Goal: Check status: Check status

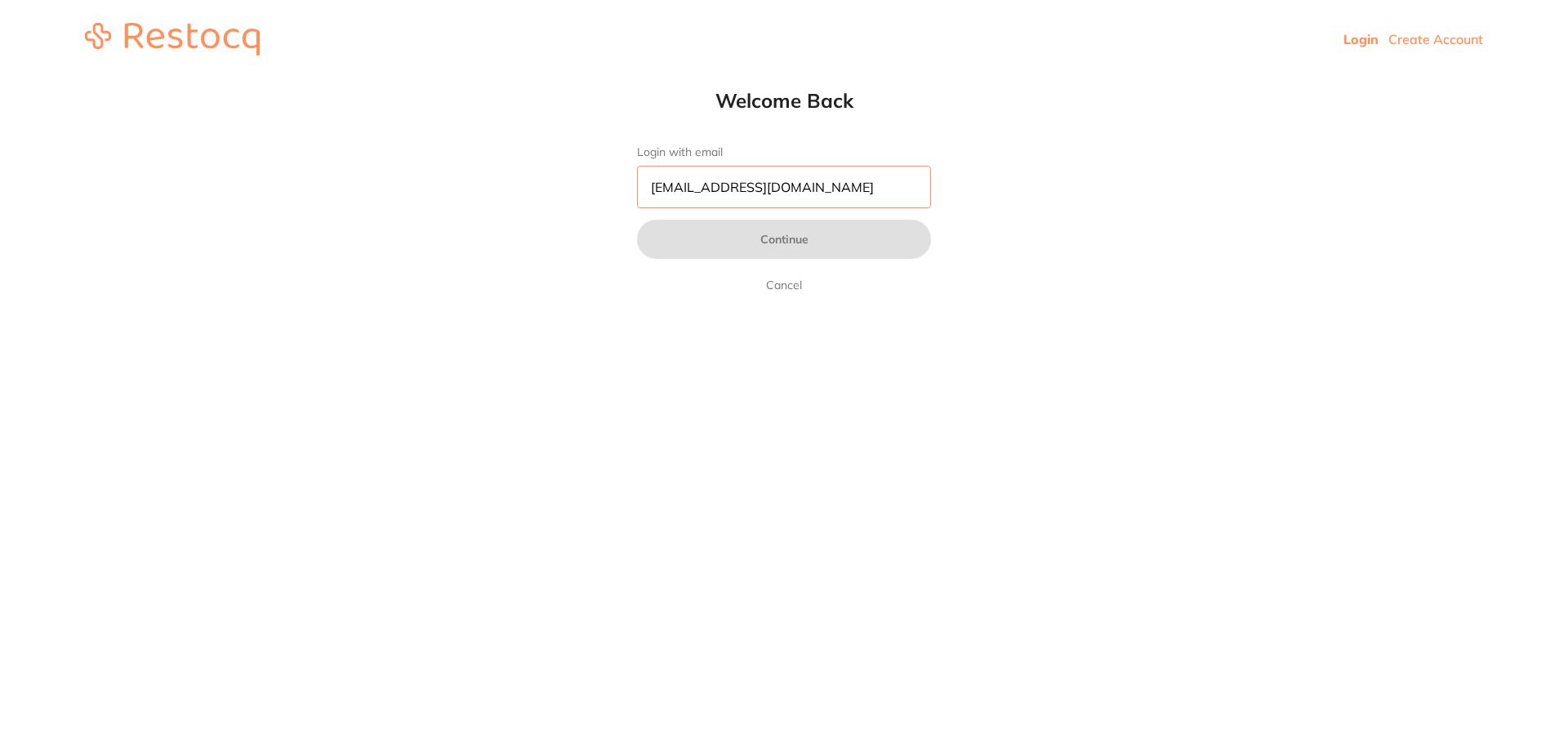
click at [758, 178] on input "pm@helixdentistry.com.au" at bounding box center [784, 187] width 294 height 42
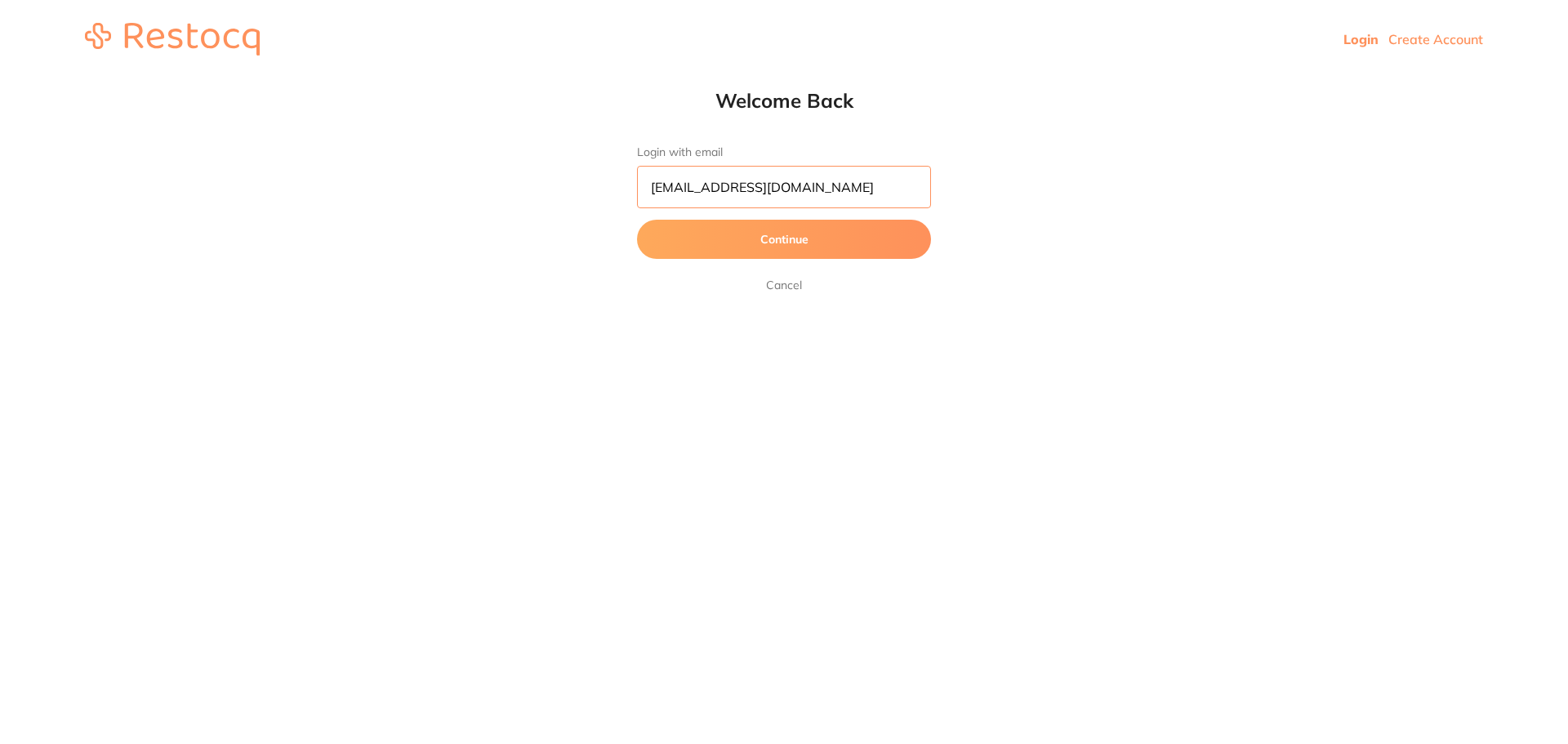
click at [758, 178] on input "pm@helixdentistry.com.au" at bounding box center [784, 187] width 294 height 42
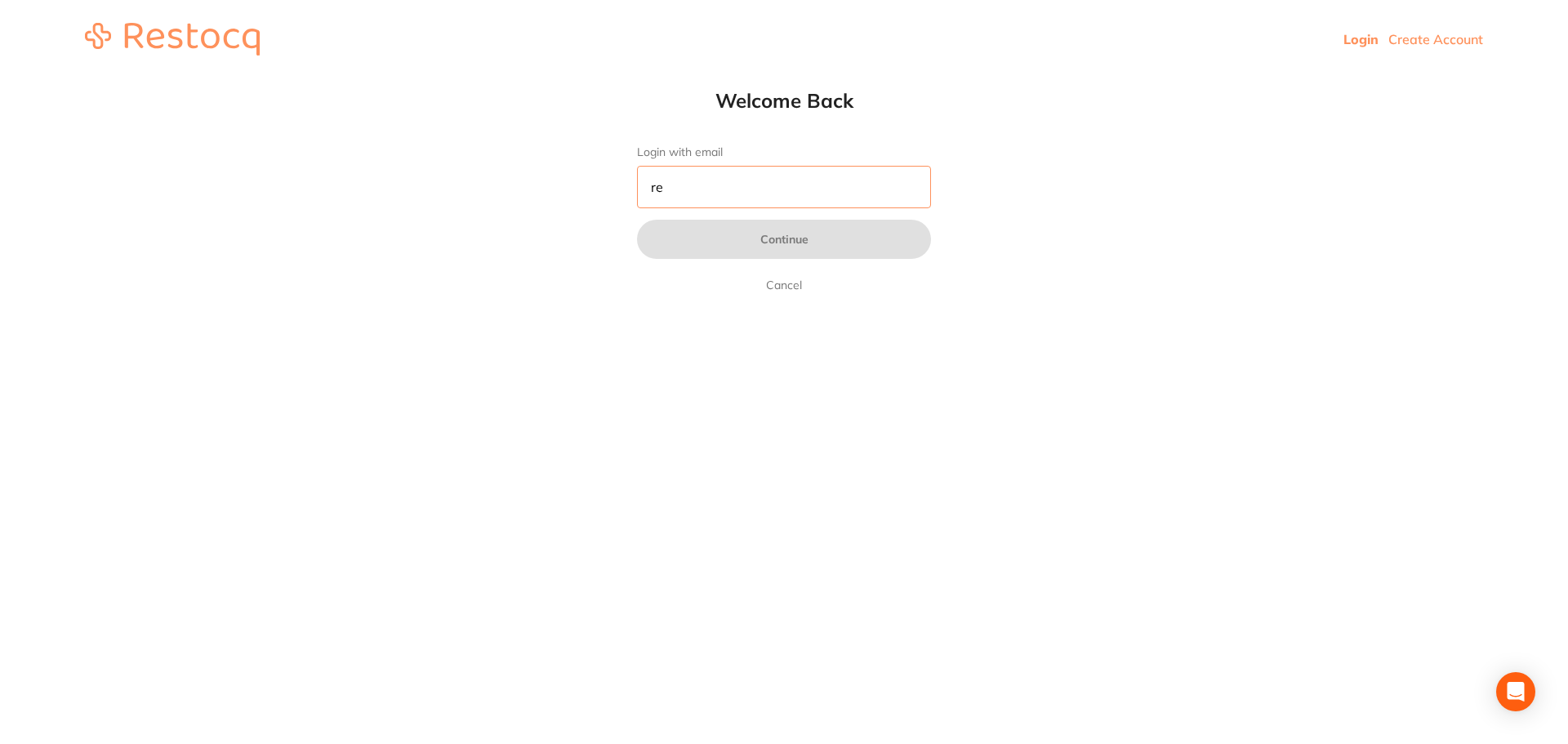
type input "[EMAIL_ADDRESS][DOMAIN_NAME]"
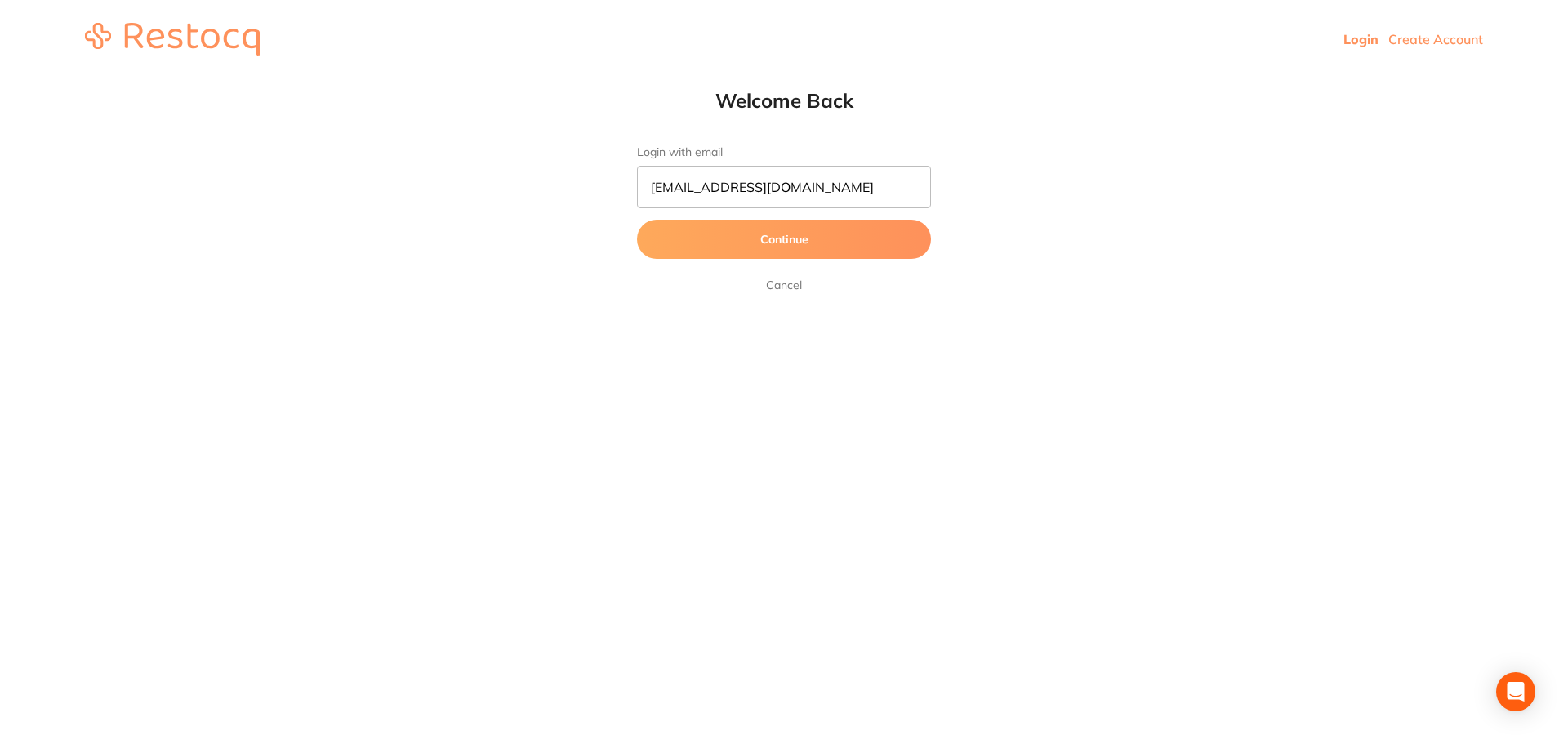
click at [768, 235] on button "Continue" at bounding box center [784, 239] width 294 height 39
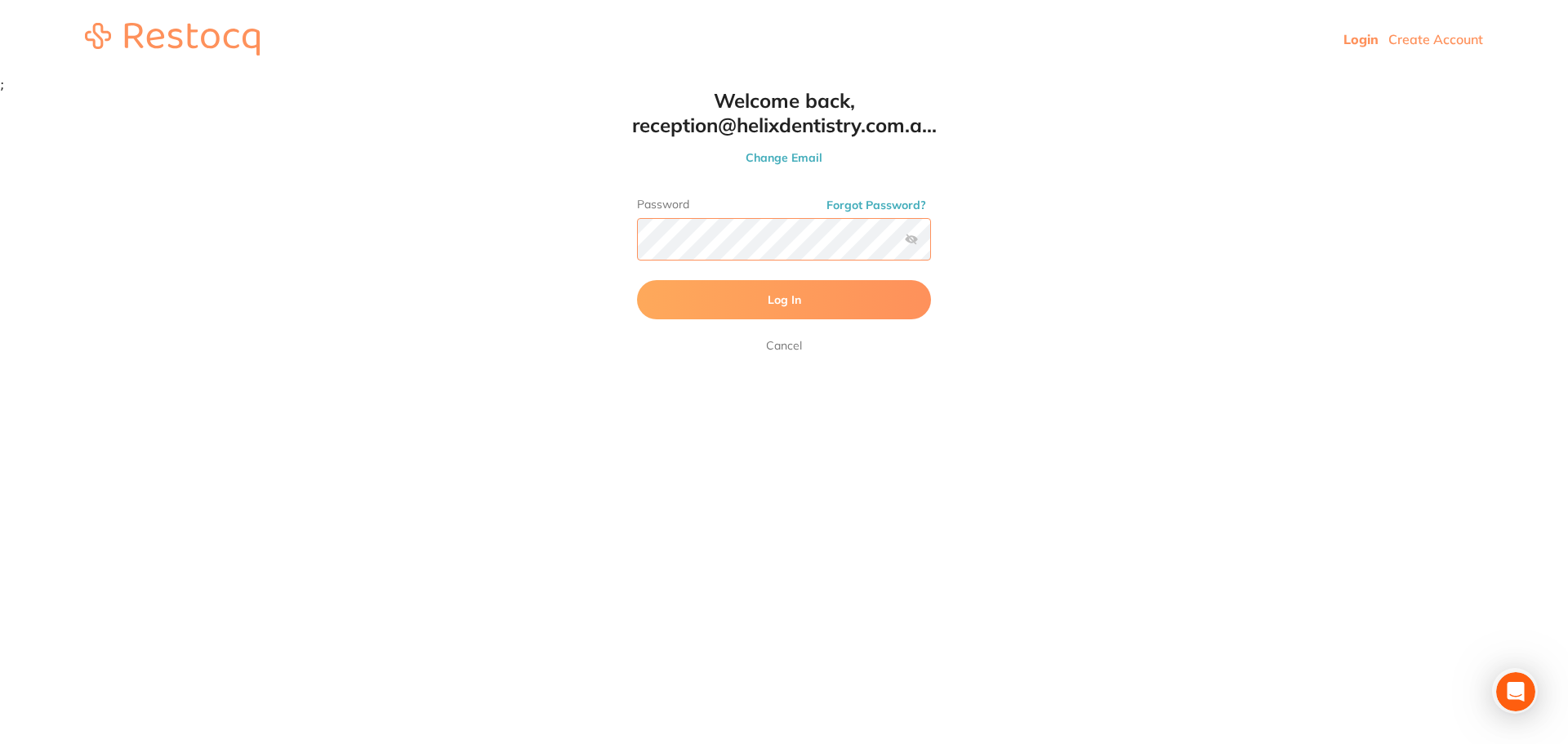
click at [637, 280] on button "Log In" at bounding box center [784, 300] width 294 height 39
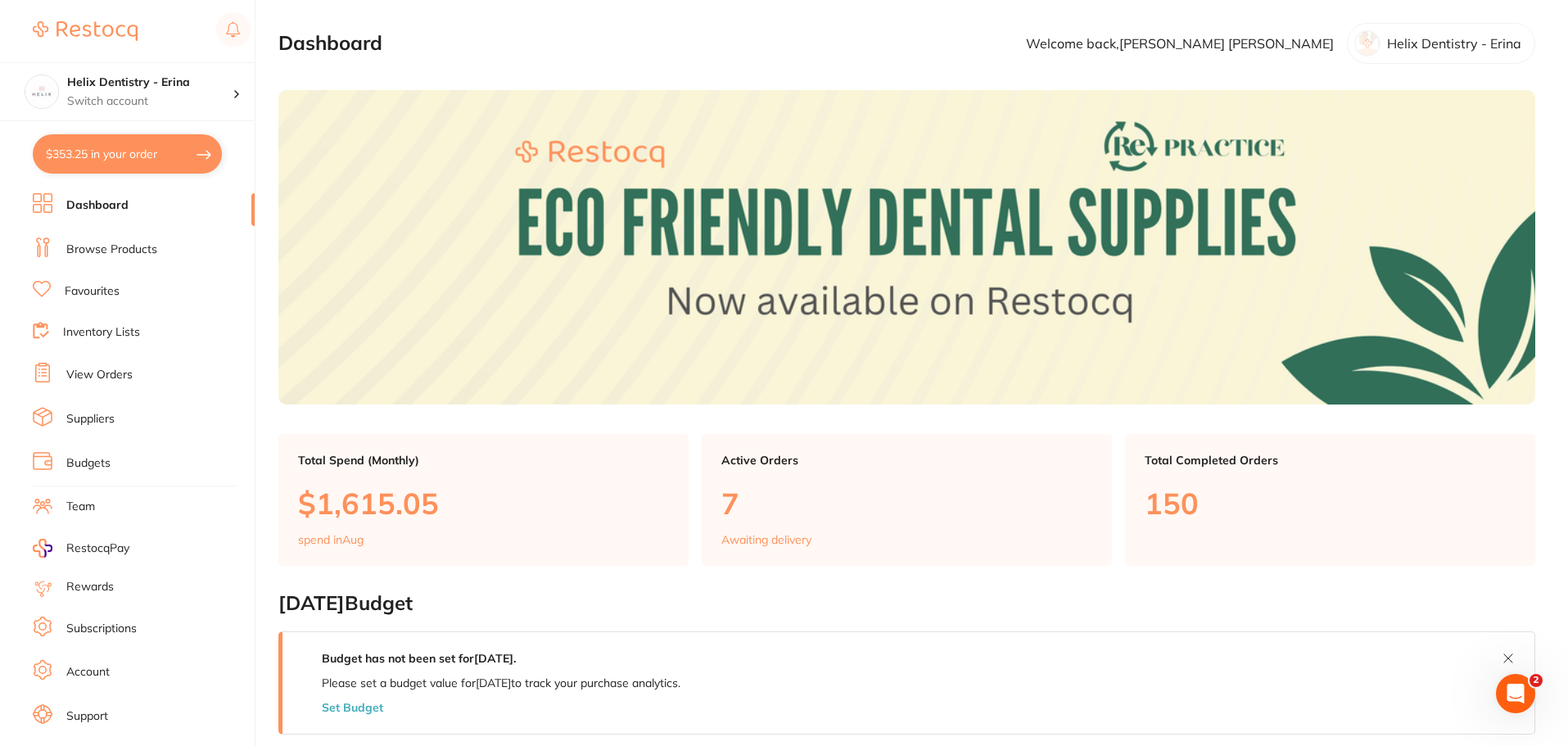
click at [178, 148] on button "$353.25 in your order" at bounding box center [127, 154] width 189 height 39
checkbox input "true"
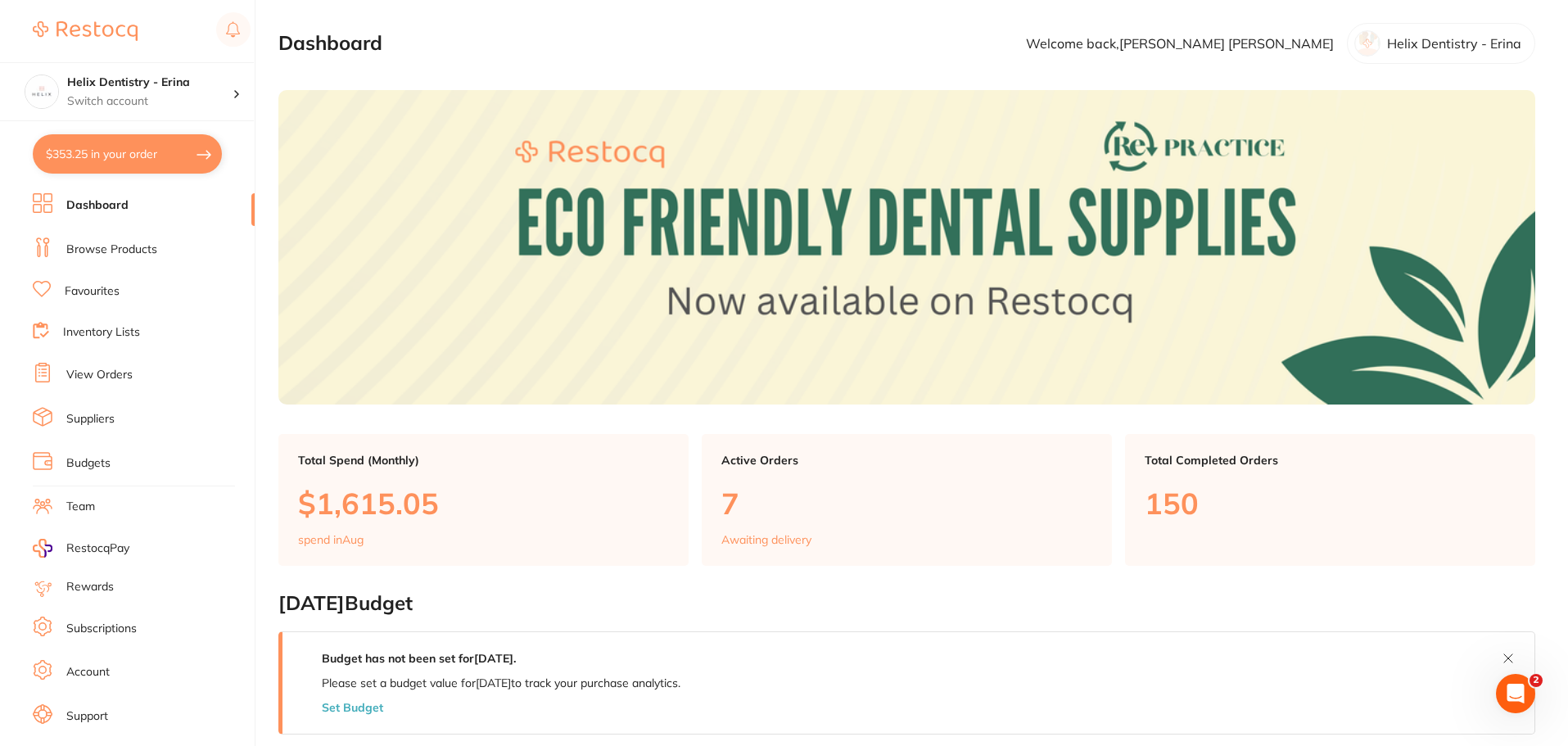
checkbox input "true"
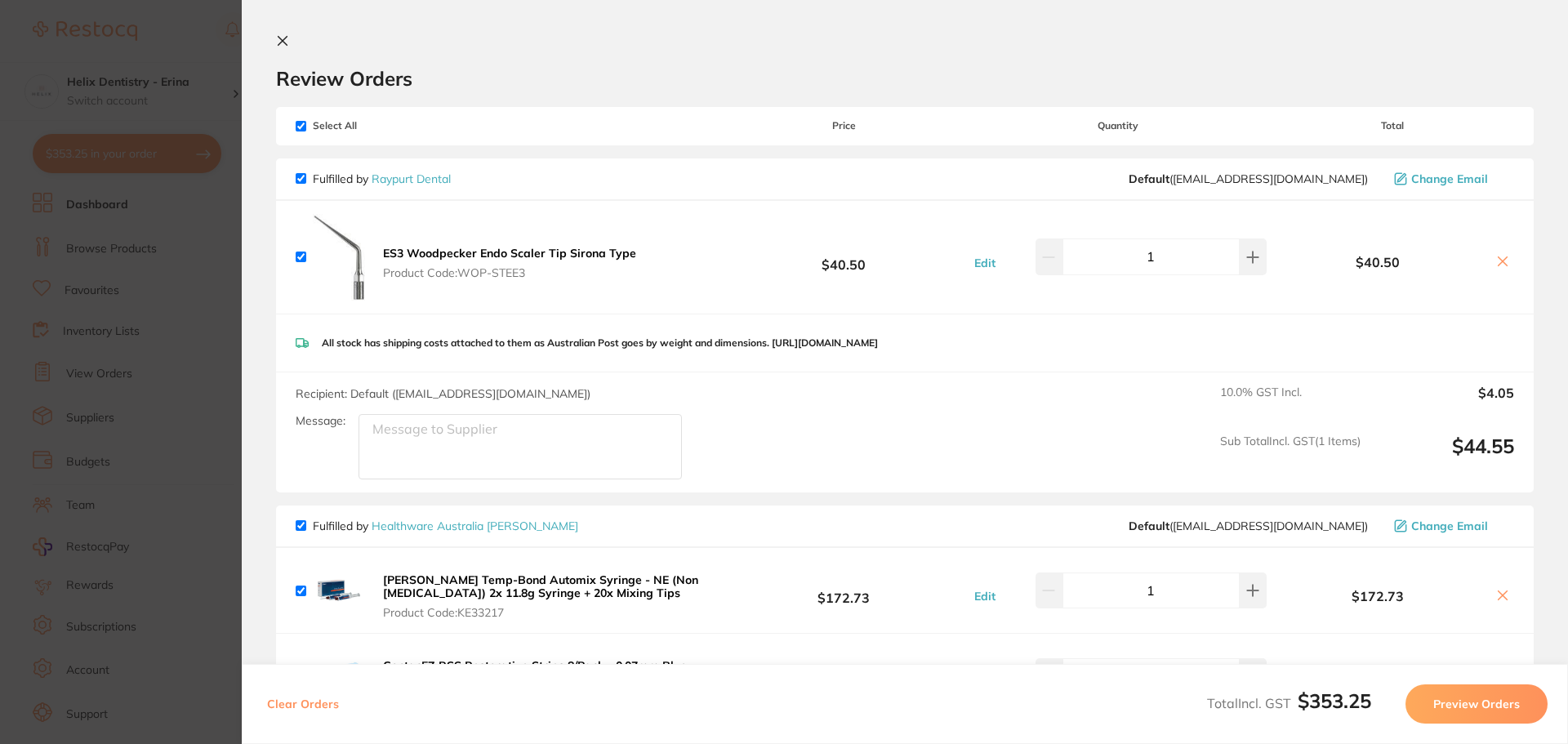
click at [158, 242] on section "Update RRP Set your pre negotiated price for this item. Item Agreed RRP (excl. …" at bounding box center [784, 372] width 1568 height 744
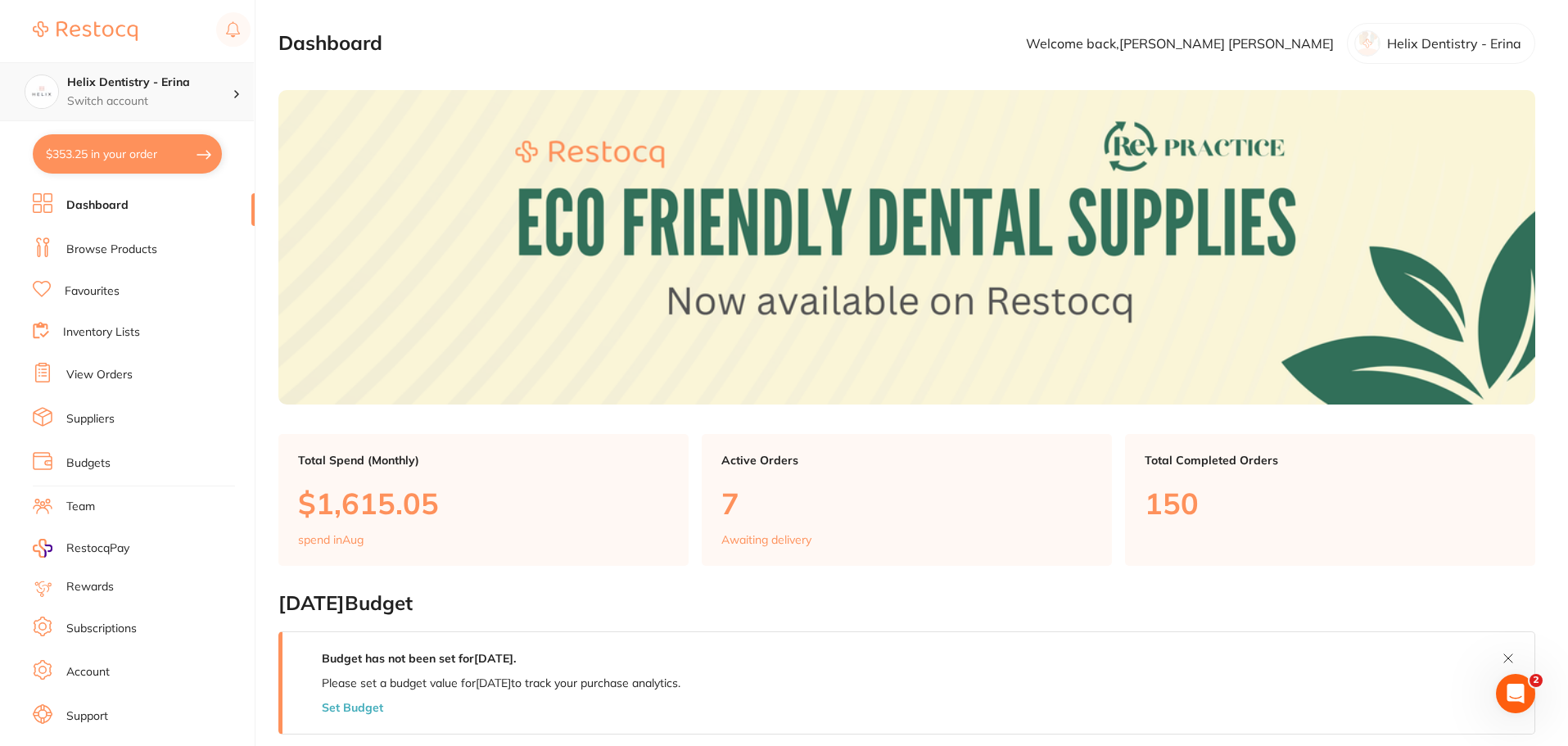
click at [189, 80] on h4 "Helix Dentistry - Erina" at bounding box center [149, 82] width 166 height 16
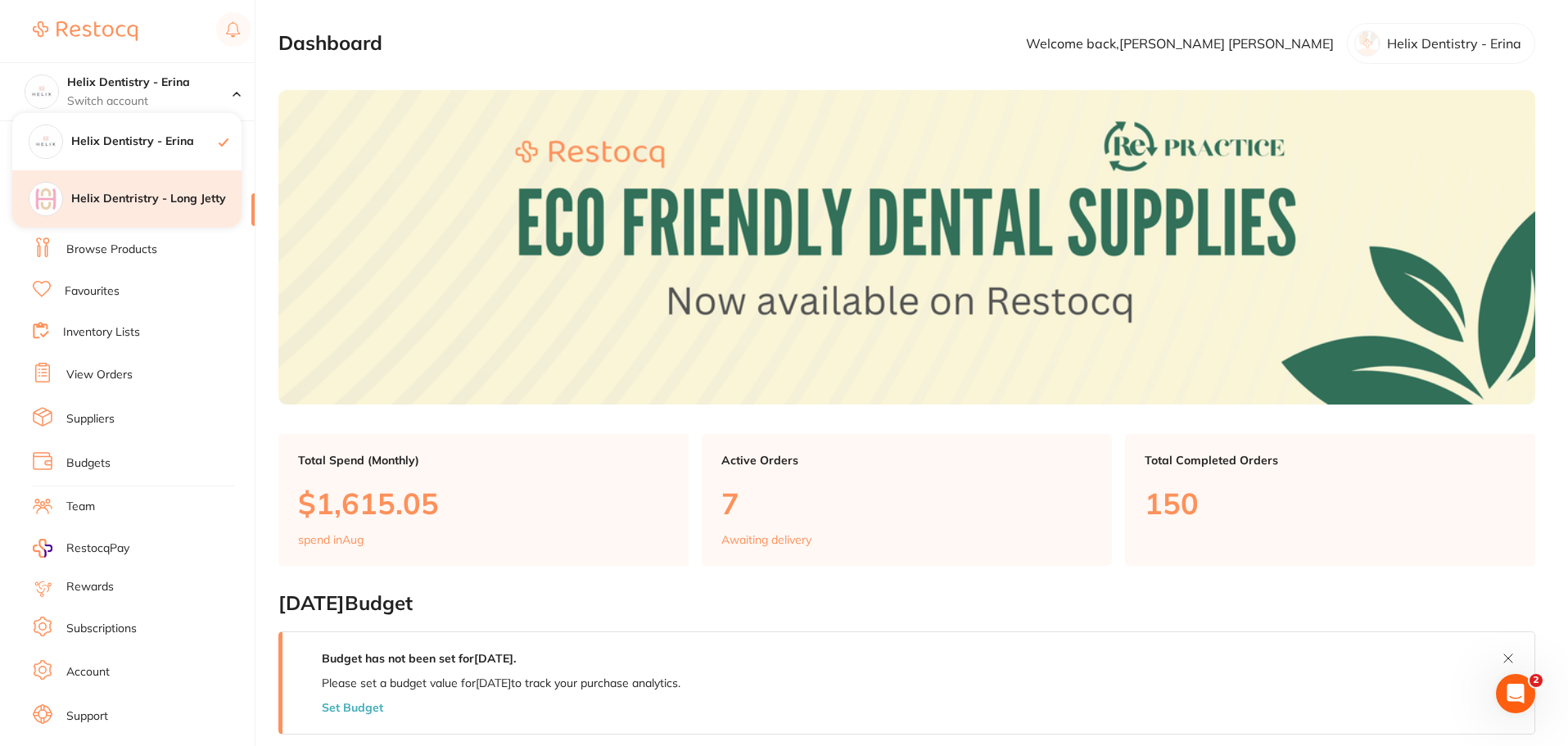
click at [165, 207] on div "Helix Dentristry - Long Jetty" at bounding box center [127, 199] width 229 height 57
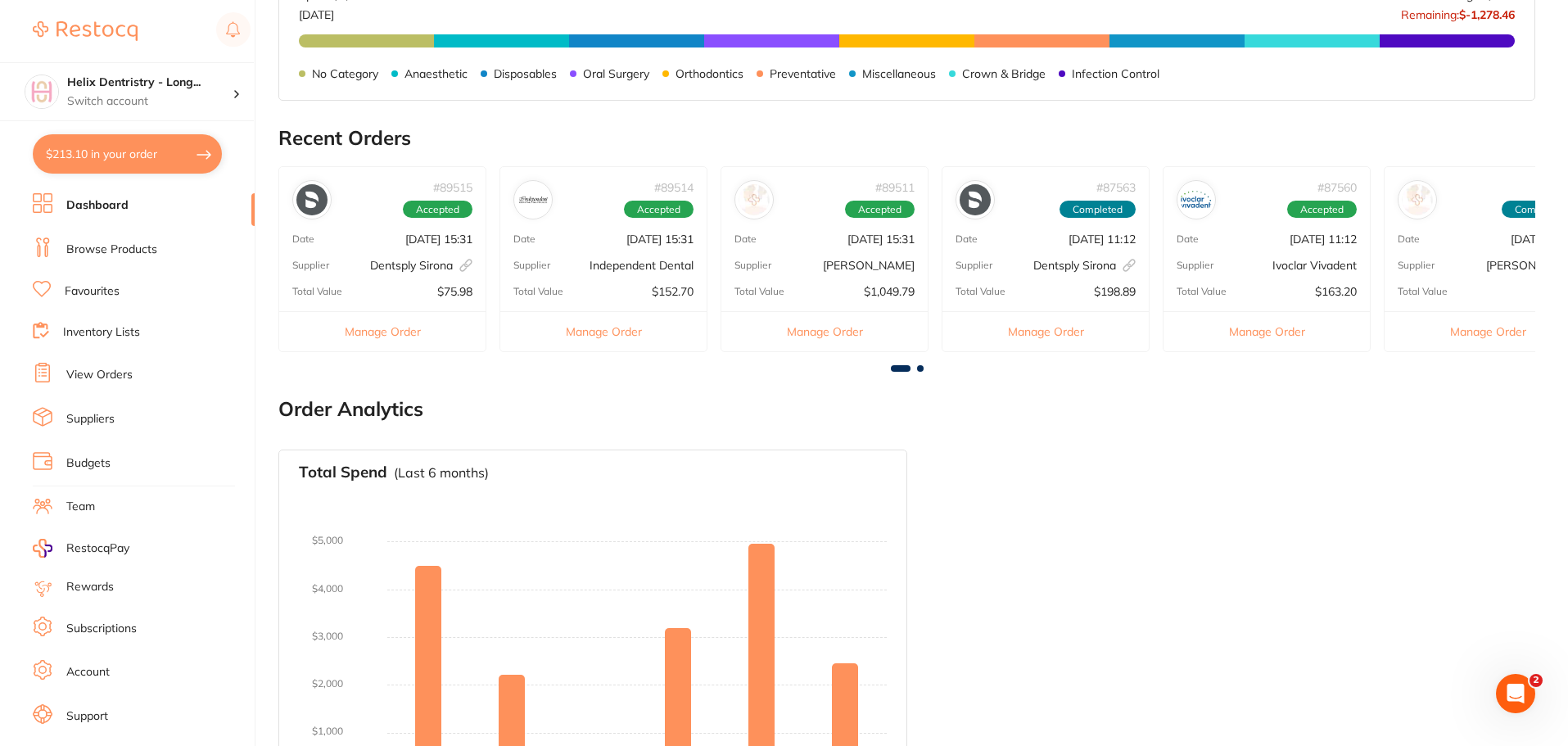
scroll to position [551, 0]
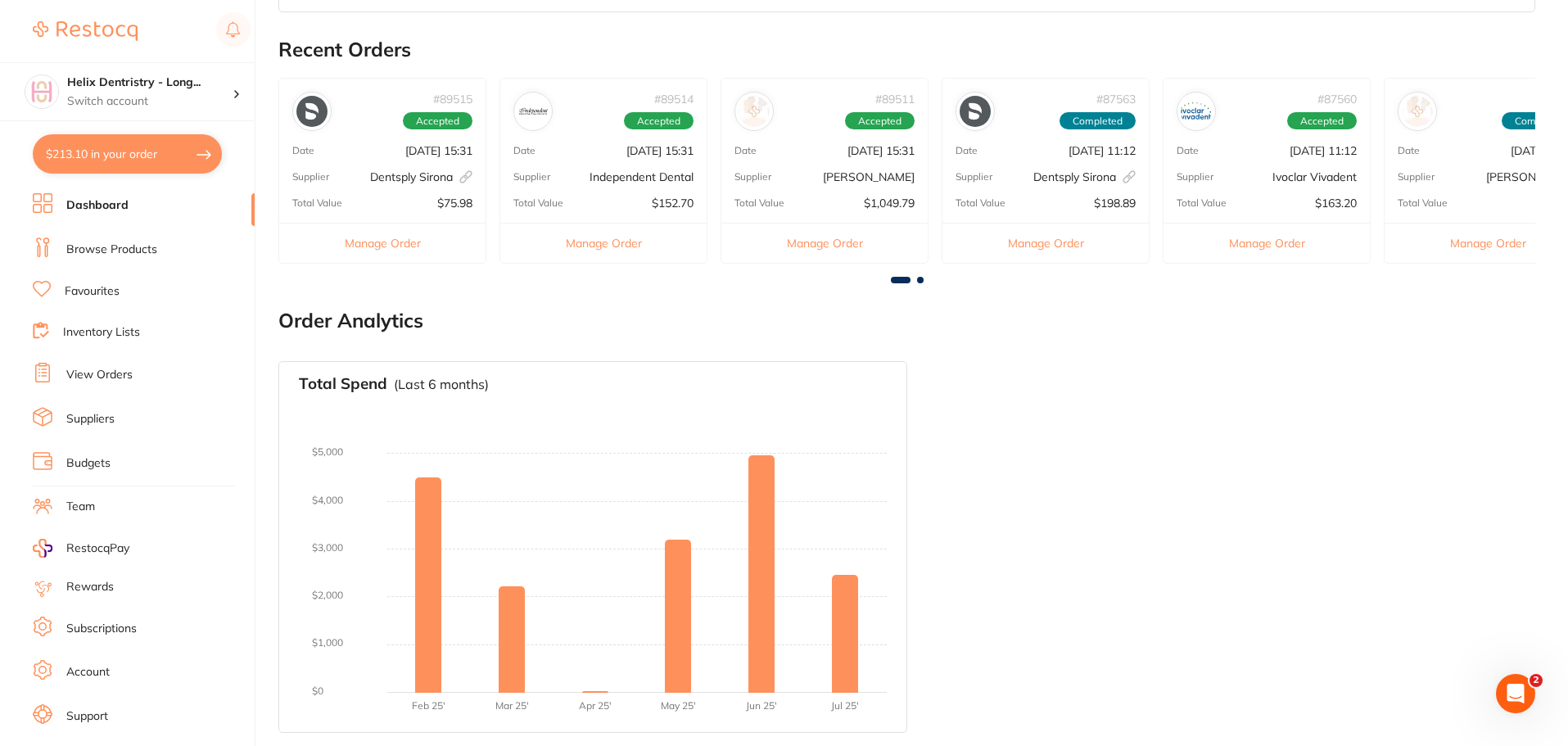
click at [88, 379] on link "View Orders" at bounding box center [99, 375] width 66 height 16
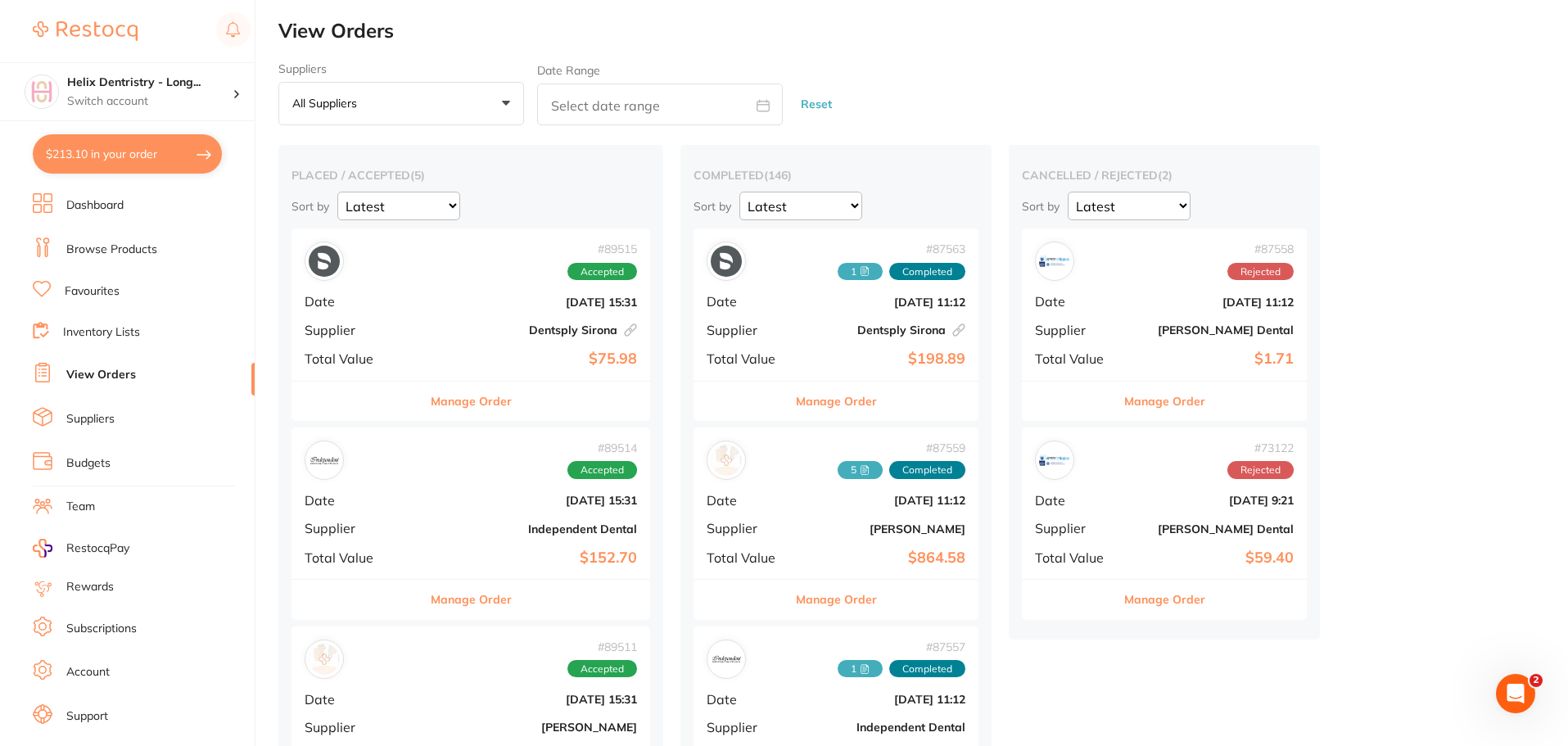
click at [477, 545] on div "# 89514 Accepted Date [DATE] 15:31 Supplier Independent Dental Total Value $152…" at bounding box center [471, 503] width 358 height 151
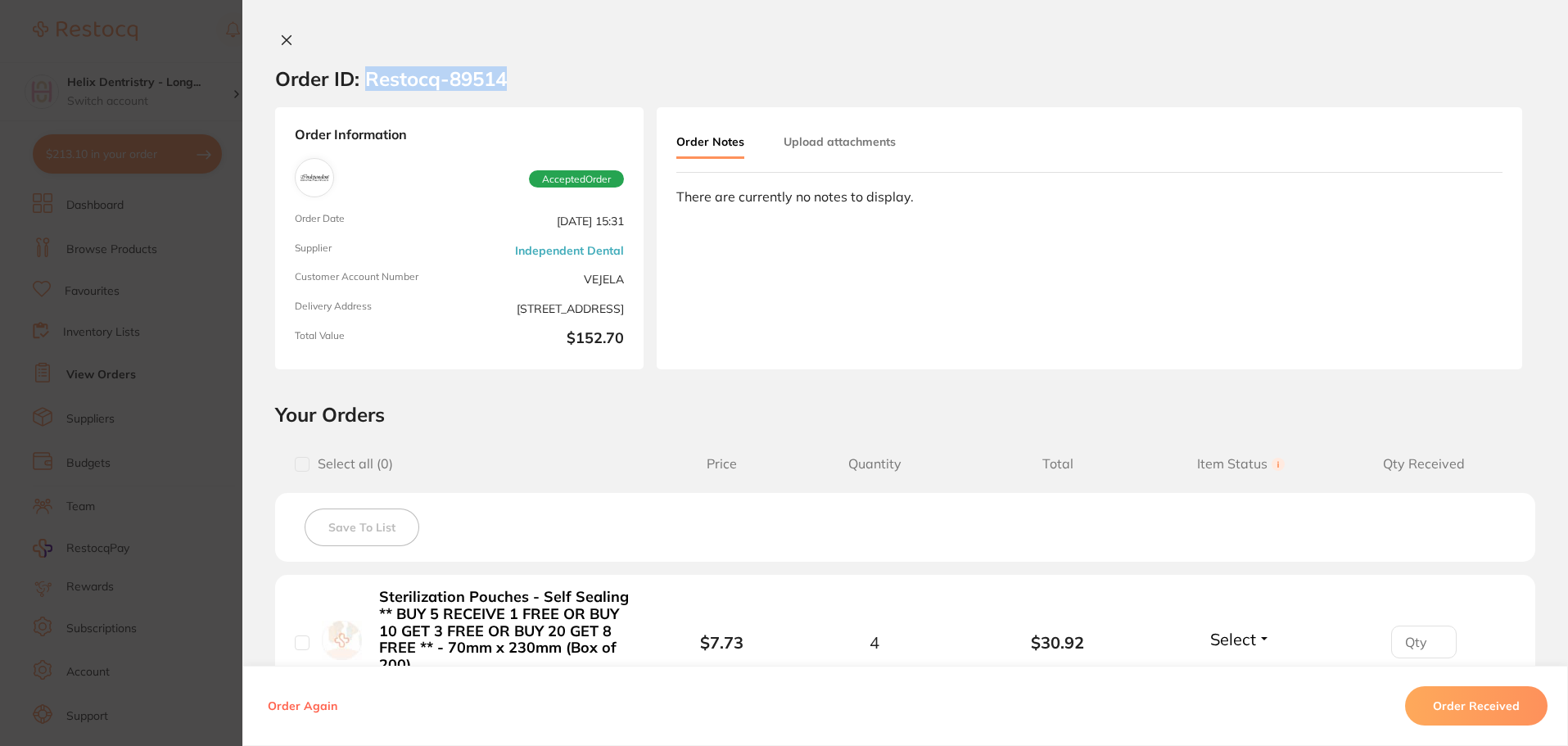
drag, startPoint x: 360, startPoint y: 76, endPoint x: 509, endPoint y: 72, distance: 149.1
click at [509, 72] on section "Order ID: Restocq- 89514" at bounding box center [905, 78] width 1326 height 57
click at [533, 75] on section "Order ID: Restocq- 89514" at bounding box center [905, 78] width 1326 height 57
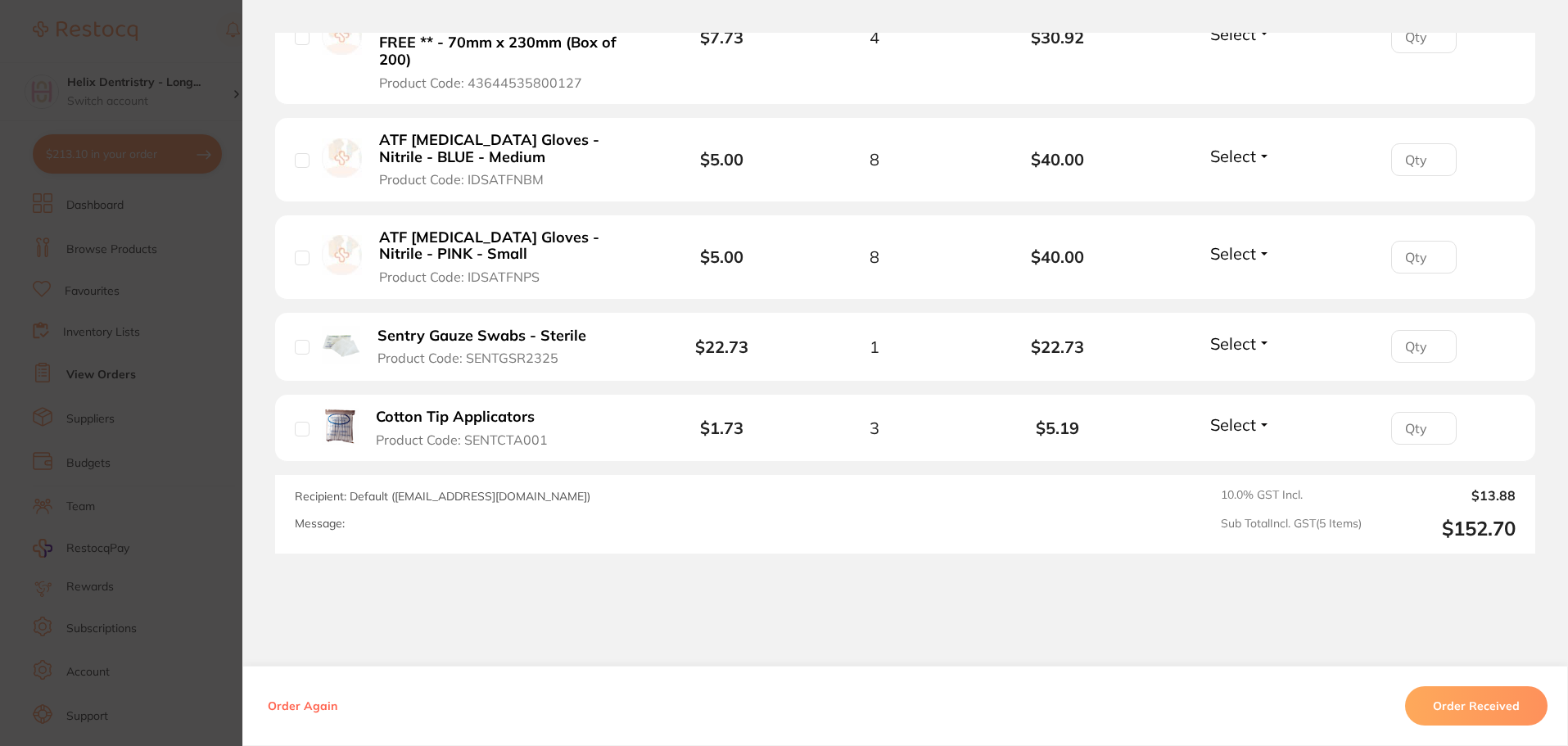
scroll to position [655, 0]
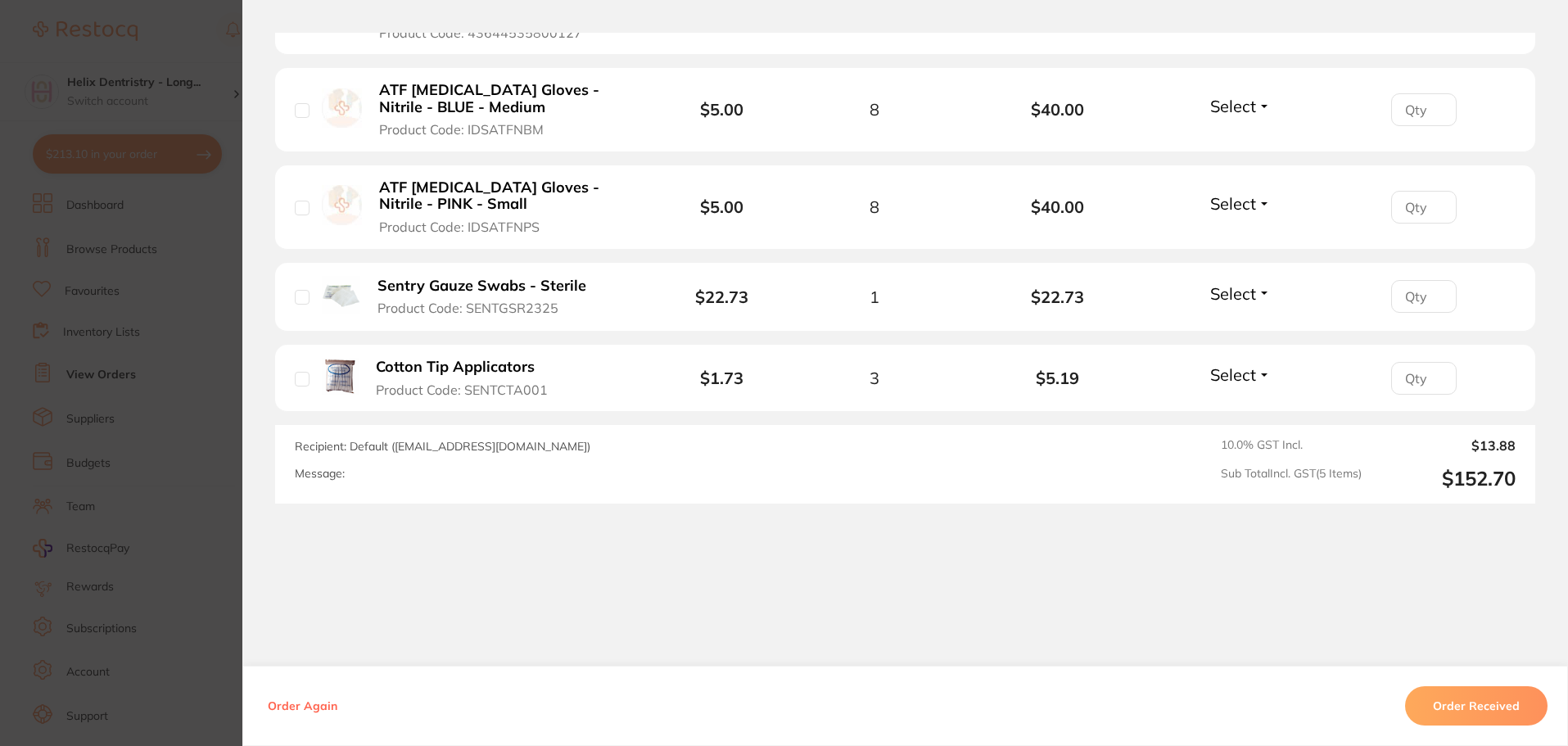
click at [1482, 711] on button "Order Received" at bounding box center [1476, 706] width 143 height 39
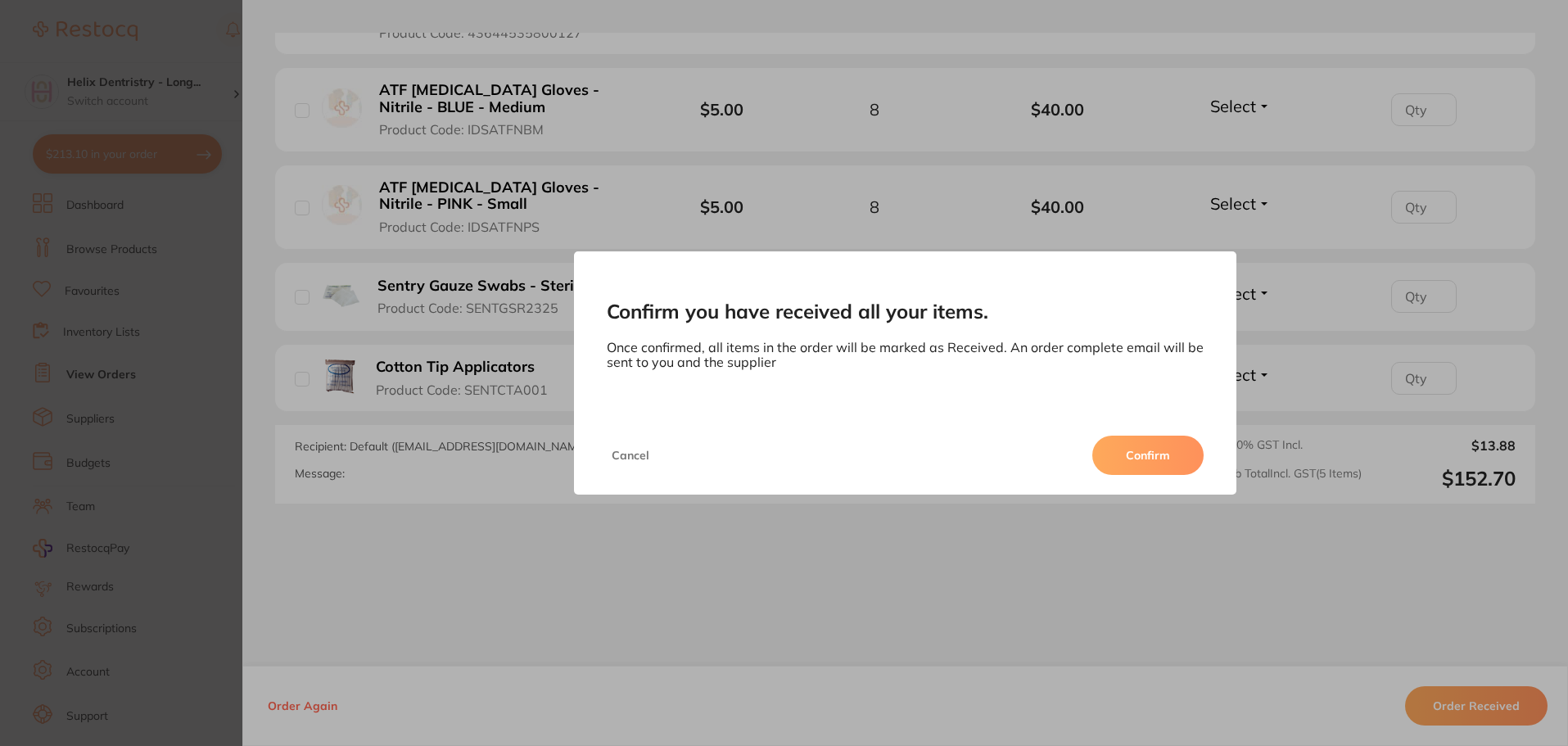
click at [1127, 455] on button "Confirm" at bounding box center [1148, 455] width 111 height 39
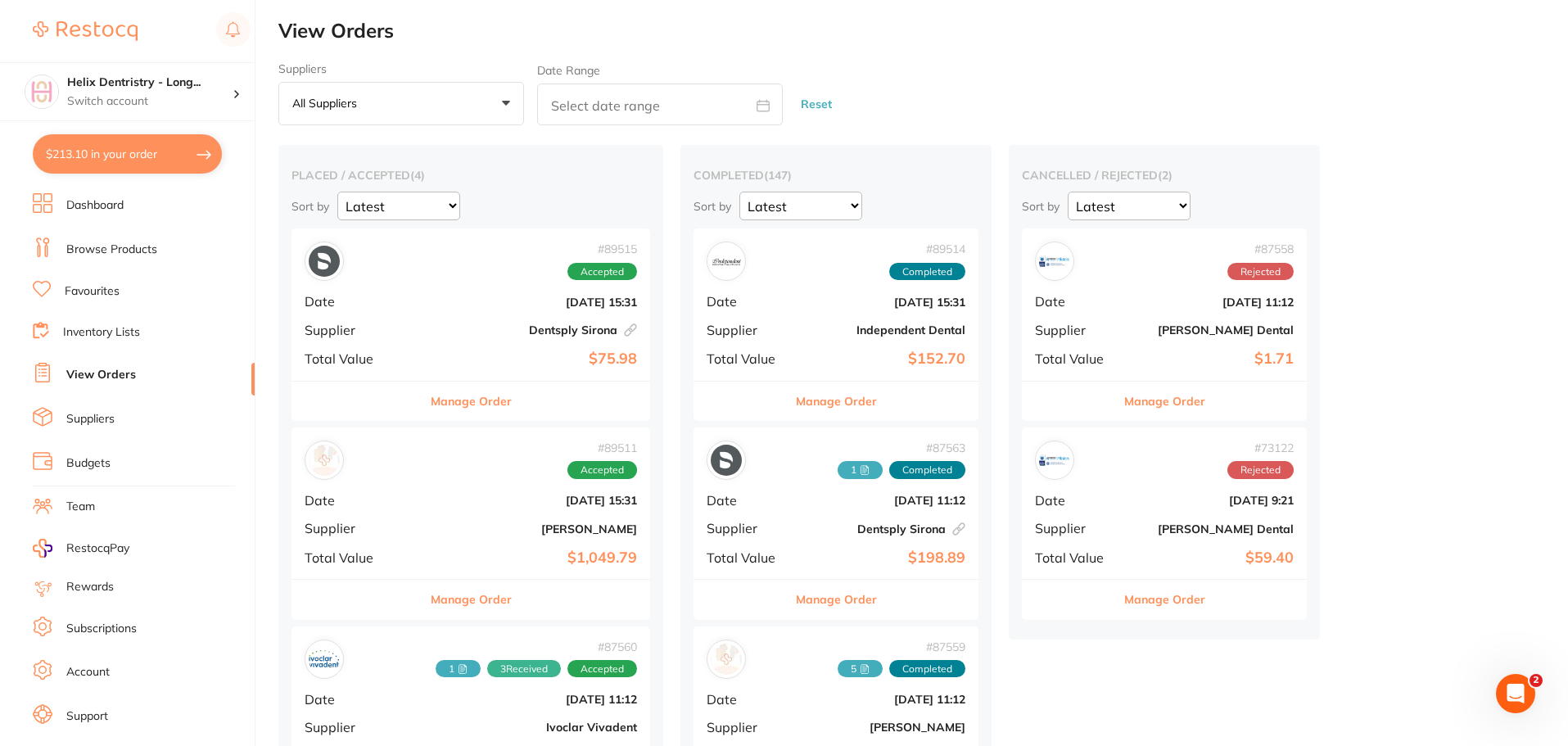
click at [881, 312] on div "# 89514 Completed Date [DATE] 15:31 Supplier Independent Dental Total Value $15…" at bounding box center [836, 304] width 285 height 151
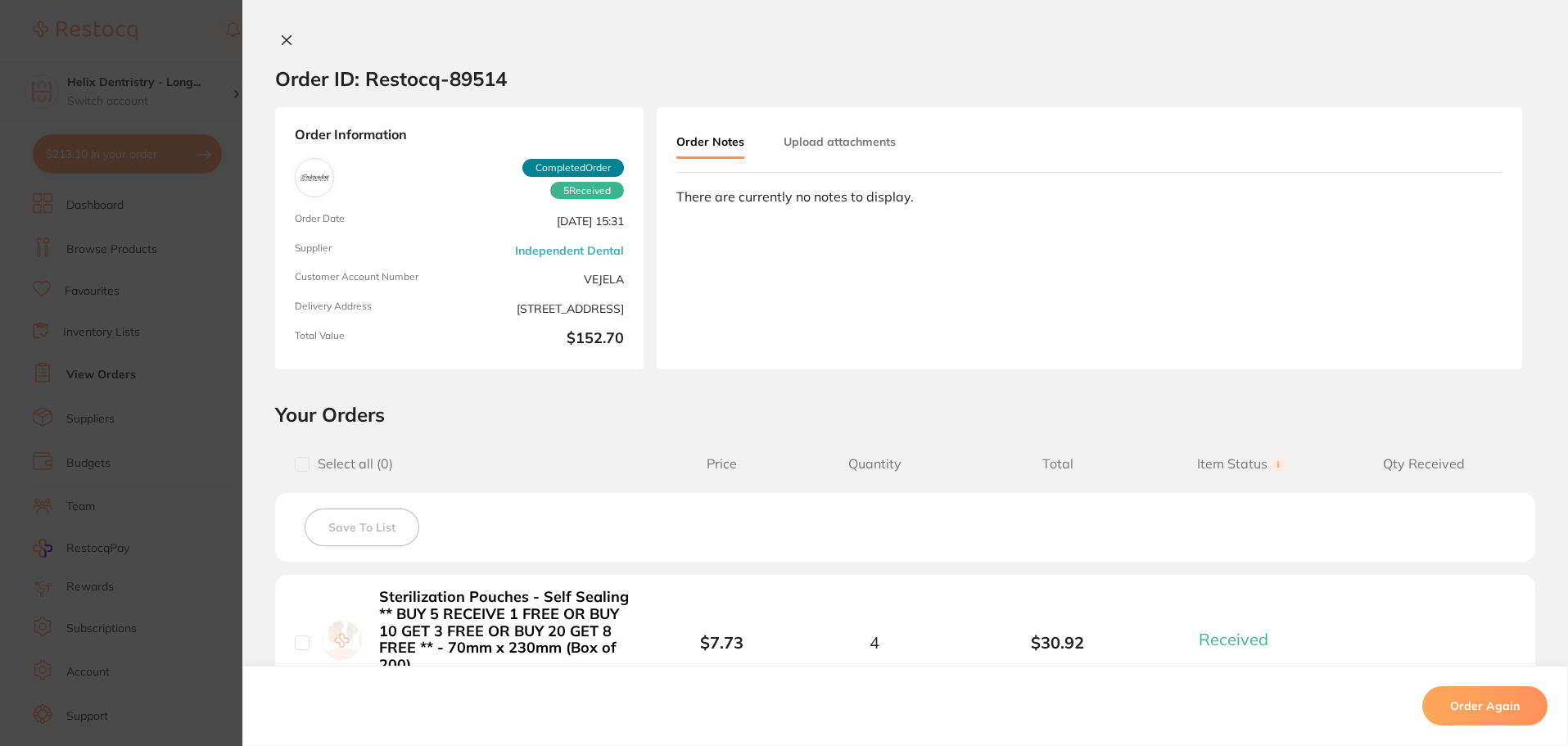
click at [806, 138] on button "Upload attachments" at bounding box center [840, 141] width 112 height 30
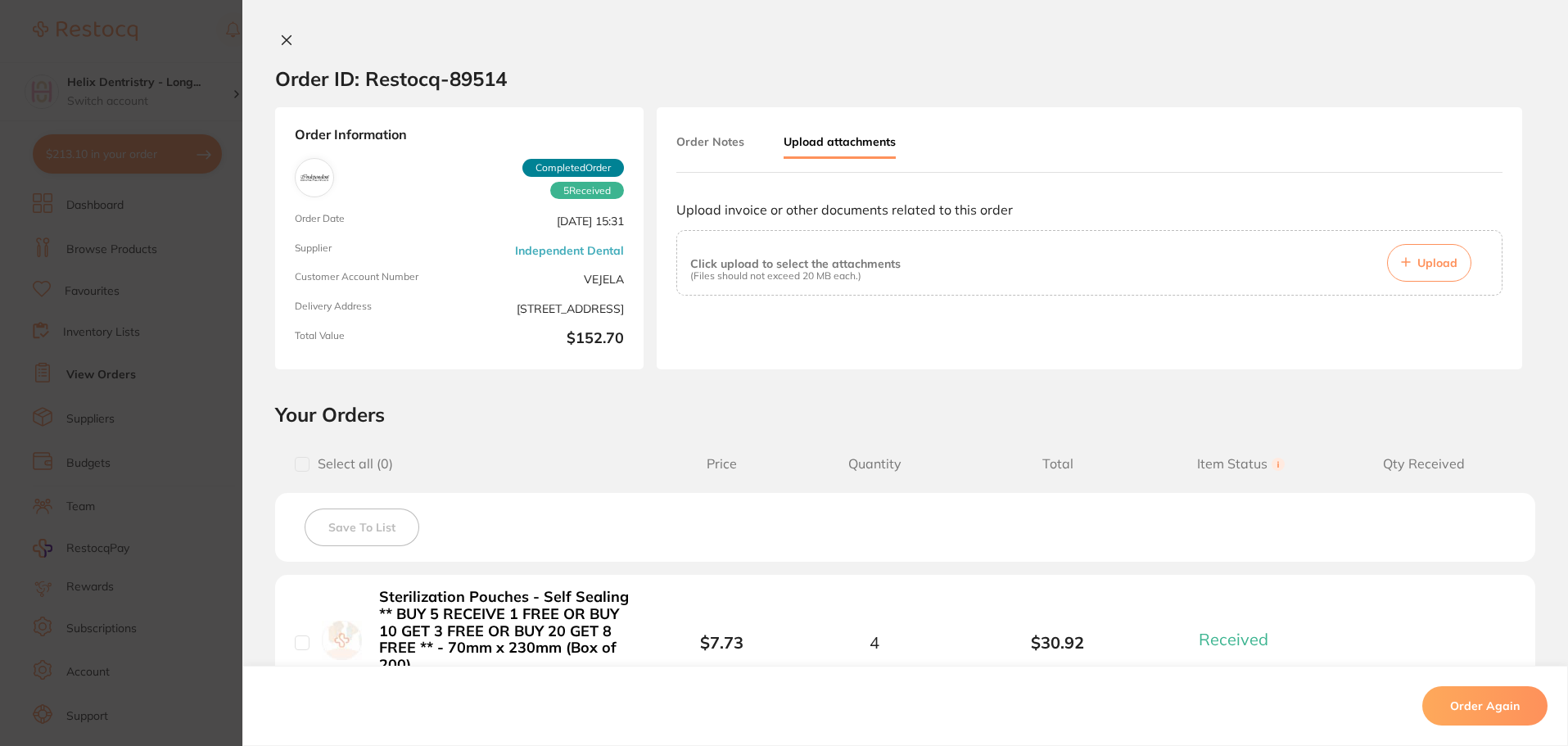
click at [1422, 264] on span "Upload" at bounding box center [1437, 263] width 40 height 14
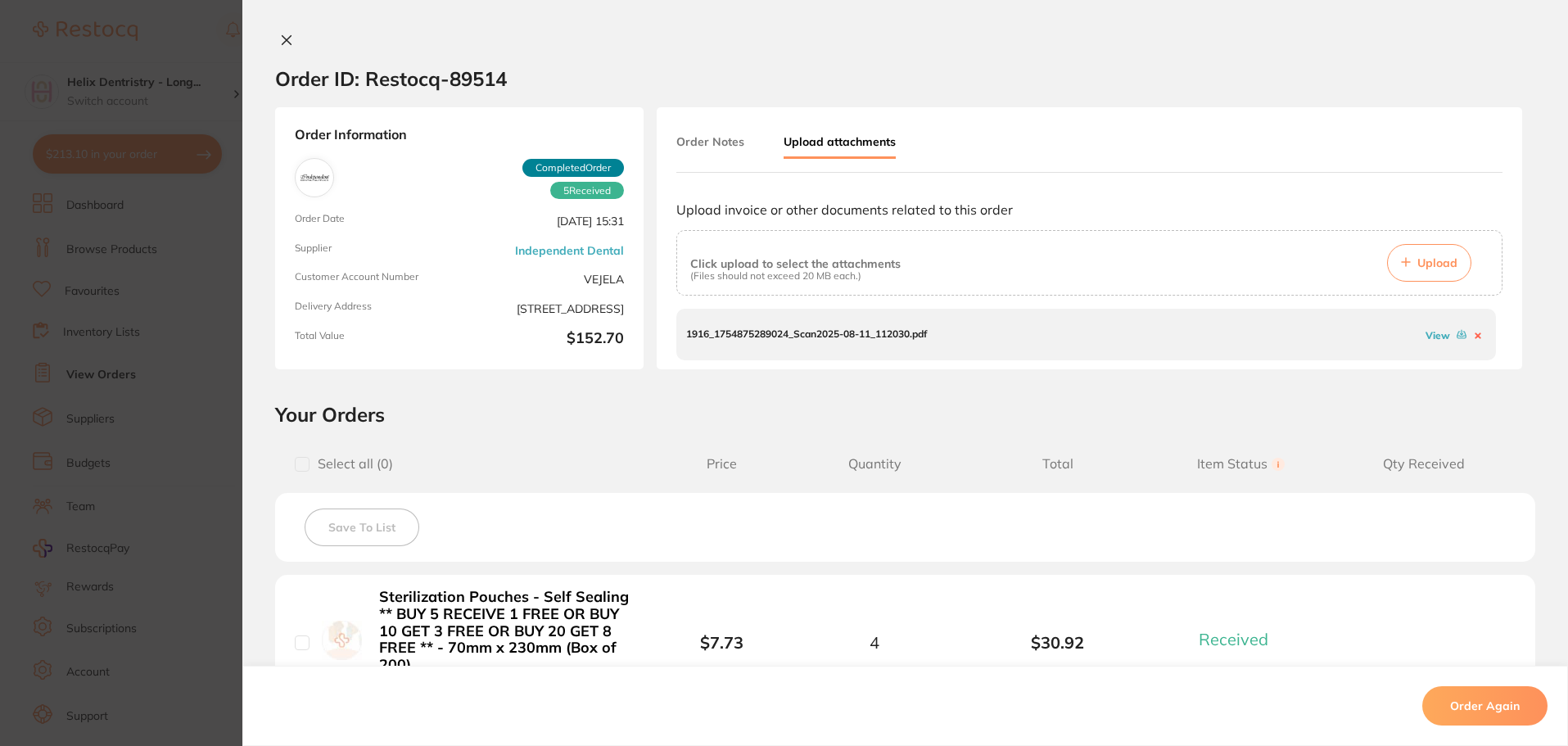
click at [1436, 334] on link "View" at bounding box center [1437, 336] width 25 height 12
